Goal: Information Seeking & Learning: Check status

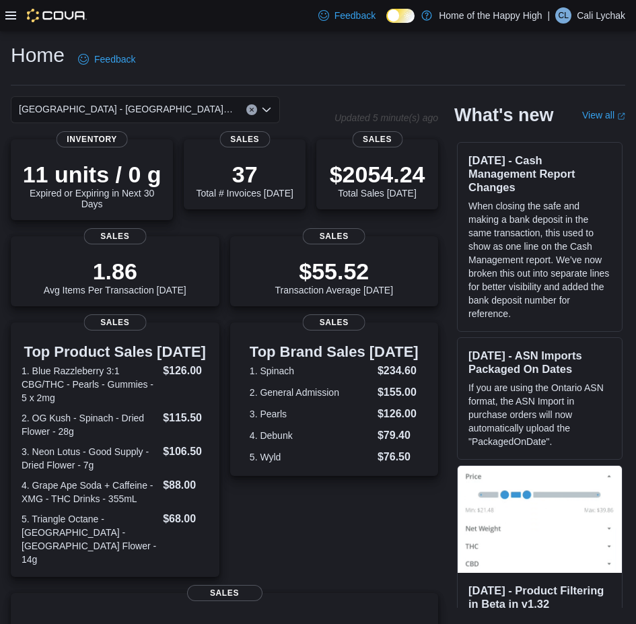
click at [5, 17] on div "Feedback Dark Mode Home of the Happy High | [PERSON_NAME] [PERSON_NAME]" at bounding box center [318, 15] width 636 height 31
click at [10, 20] on icon at bounding box center [10, 15] width 11 height 11
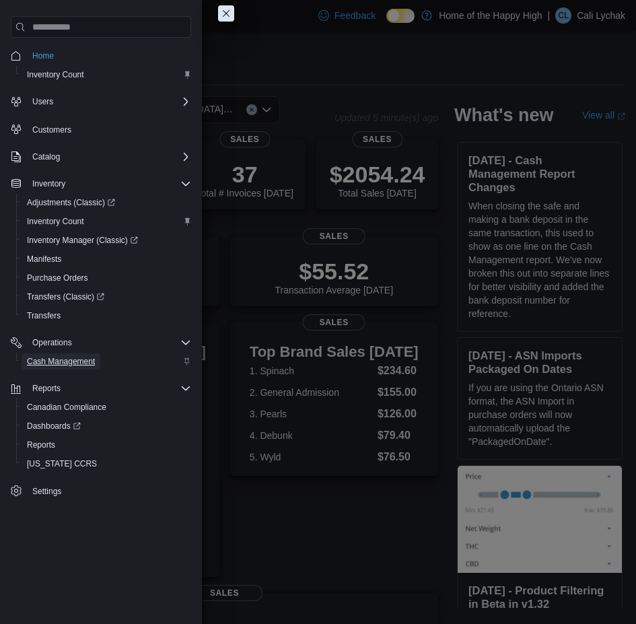
click at [63, 367] on span "Cash Management" at bounding box center [61, 361] width 68 height 16
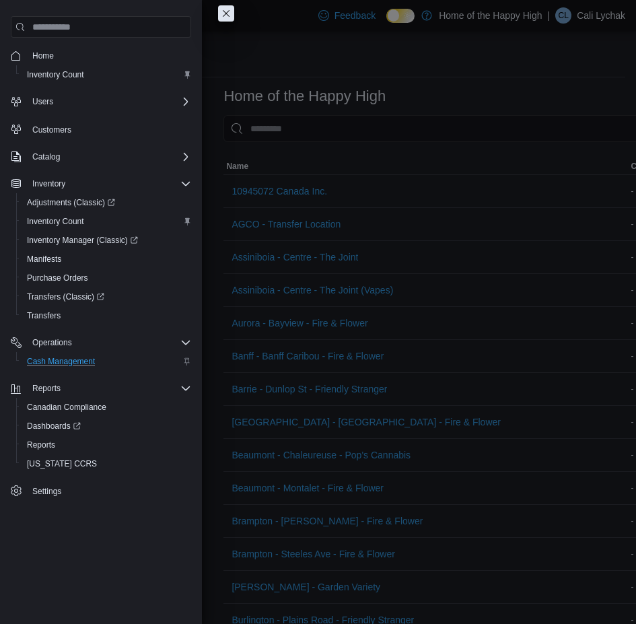
click at [218, 9] on button "Close this dialog" at bounding box center [226, 13] width 16 height 16
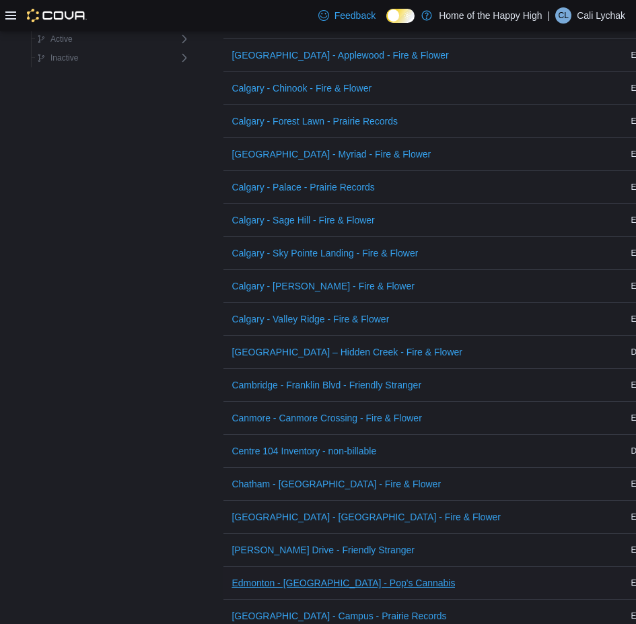
scroll to position [875, 0]
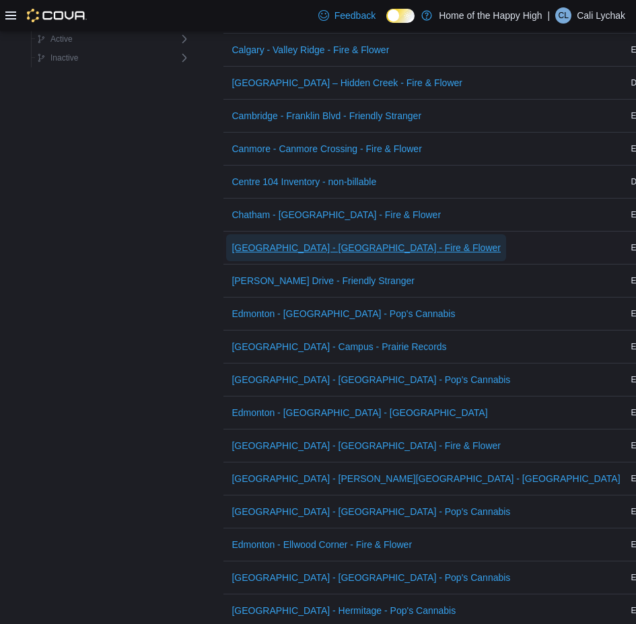
click at [269, 246] on span "[GEOGRAPHIC_DATA] - [GEOGRAPHIC_DATA] - Fire & Flower" at bounding box center [366, 247] width 269 height 13
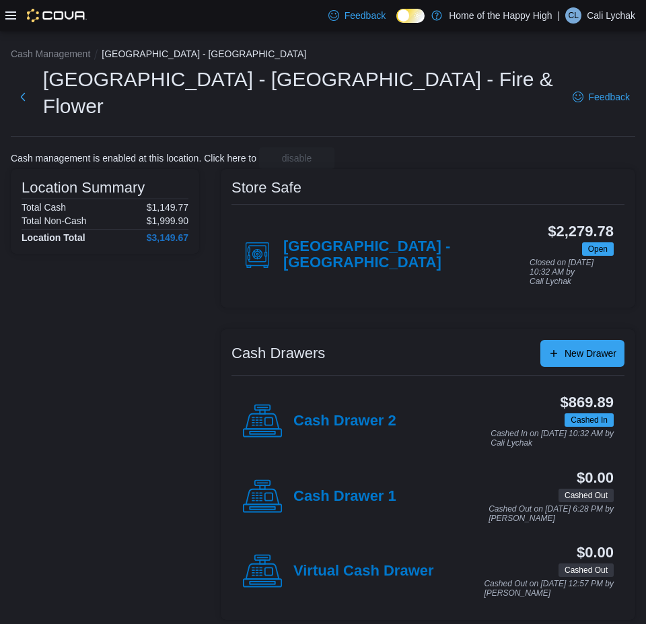
click at [5, 16] on div "Feedback Dark Mode Home of the Happy High | [PERSON_NAME] [PERSON_NAME]" at bounding box center [323, 15] width 646 height 31
click at [11, 19] on icon at bounding box center [10, 15] width 11 height 8
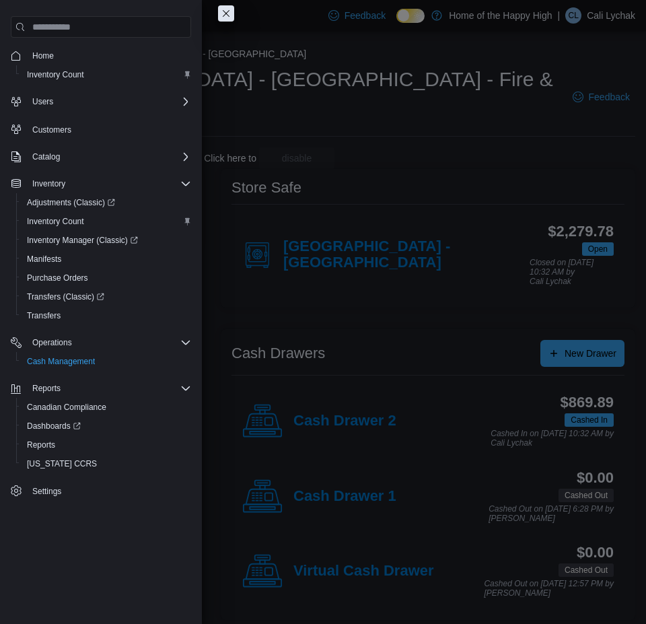
click at [222, 17] on button "Close this dialog" at bounding box center [226, 13] width 16 height 16
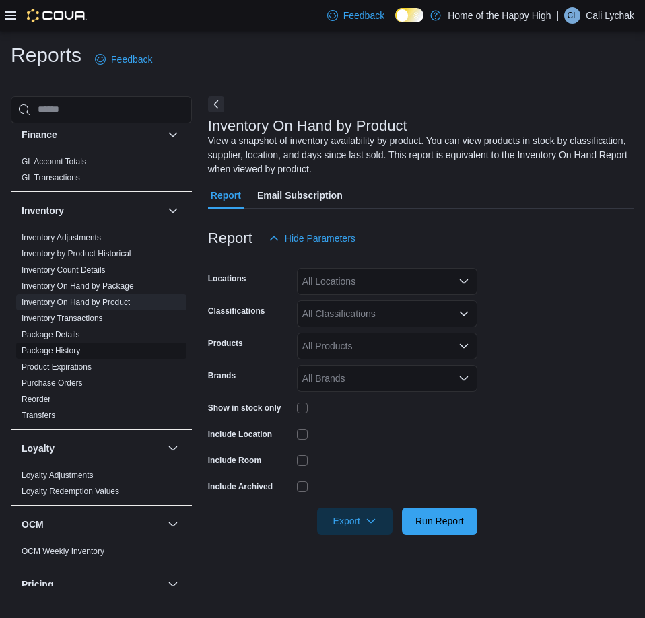
scroll to position [606, 0]
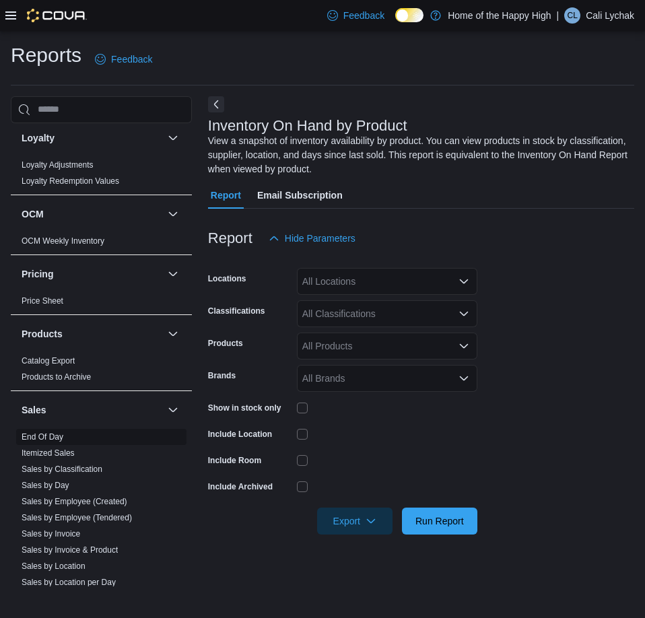
click at [31, 435] on link "End Of Day" at bounding box center [43, 436] width 42 height 9
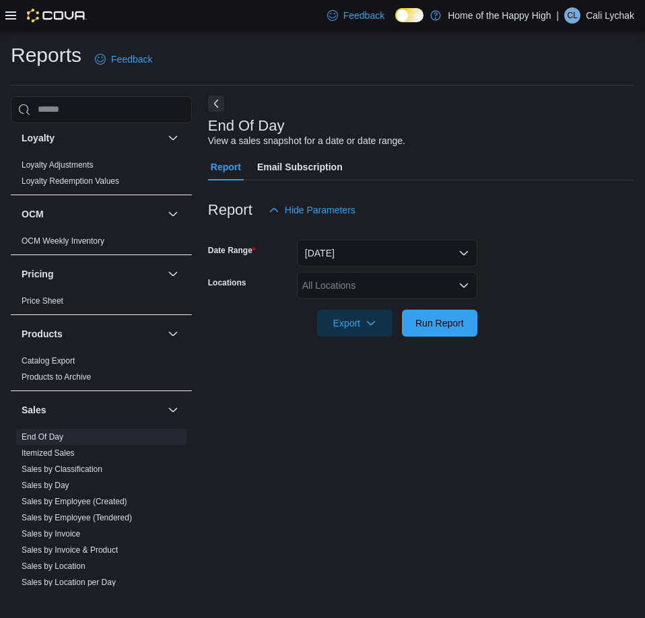
click at [213, 103] on button "Next" at bounding box center [216, 104] width 16 height 16
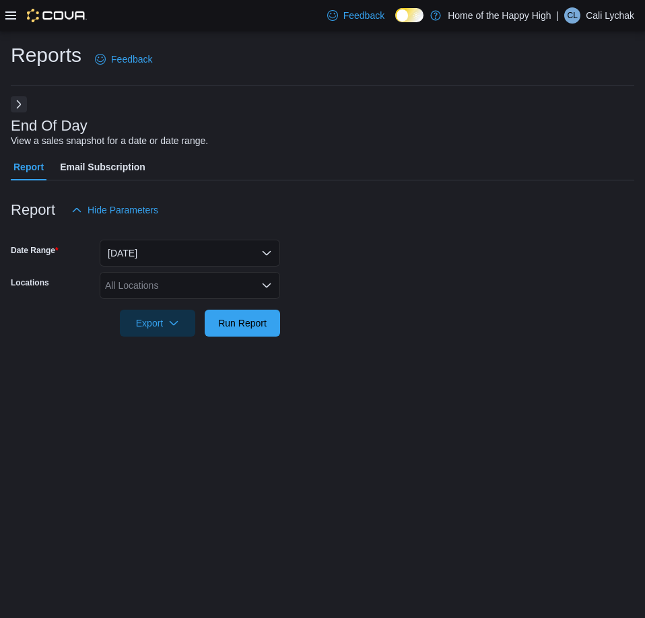
click at [234, 298] on div "All Locations" at bounding box center [190, 285] width 180 height 27
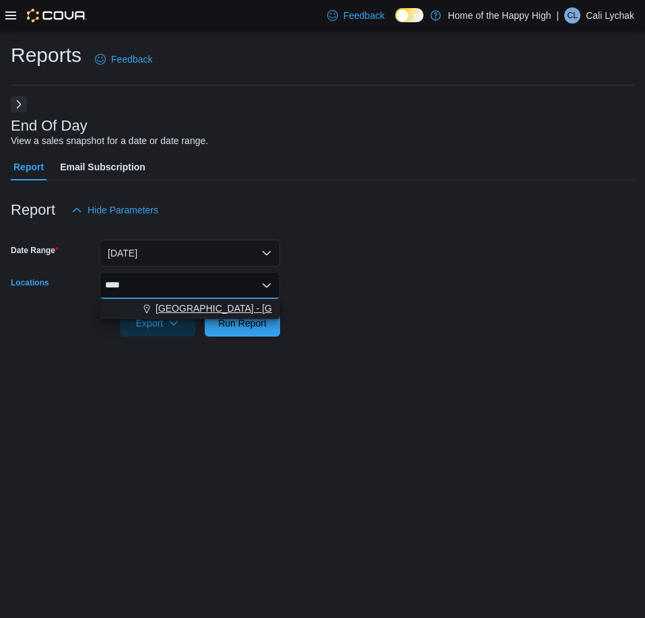
type input "****"
click at [217, 310] on span "[GEOGRAPHIC_DATA] - [GEOGRAPHIC_DATA] - Fire & Flower" at bounding box center [289, 308] width 269 height 13
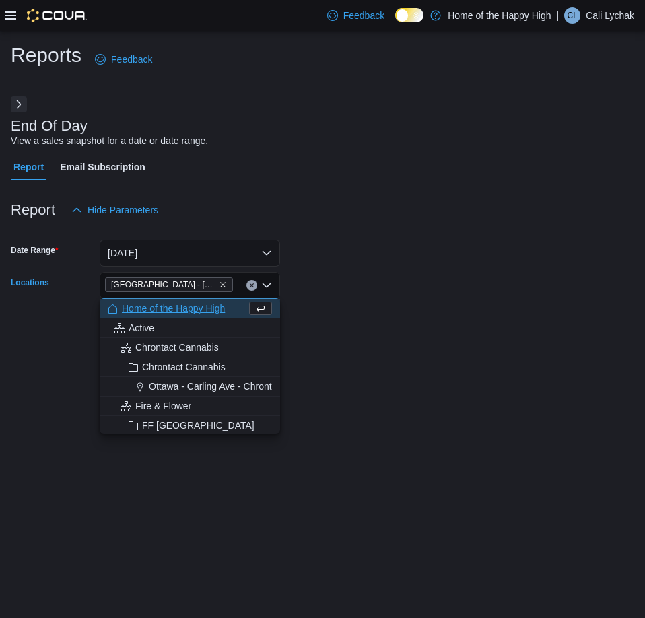
click at [353, 308] on div at bounding box center [322, 304] width 623 height 11
